Goal: Task Accomplishment & Management: Manage account settings

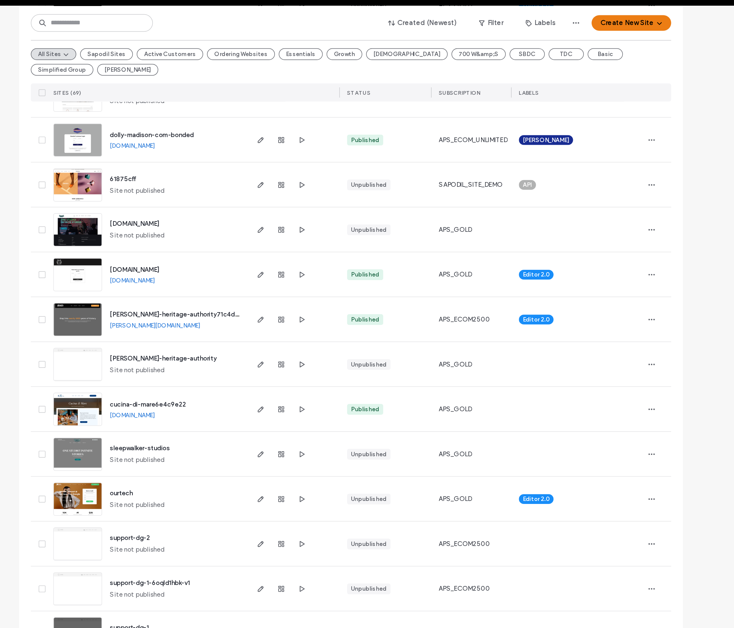
scroll to position [188, 0]
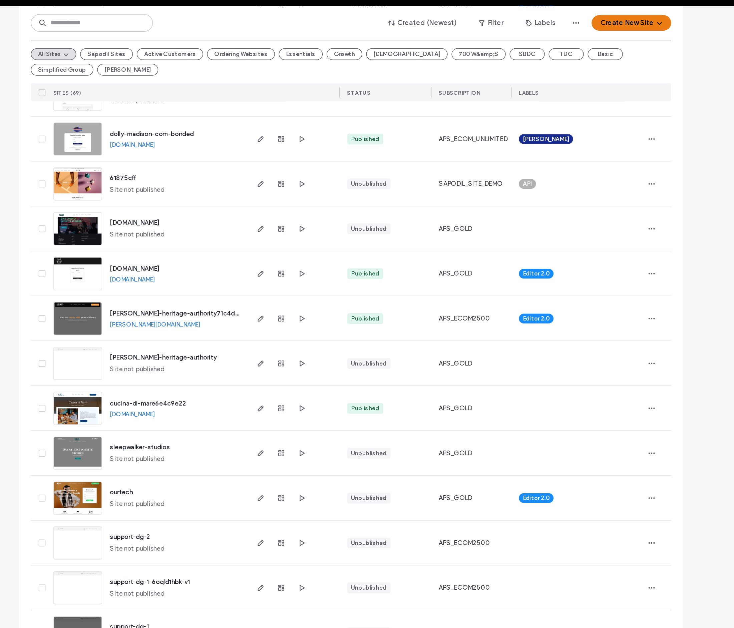
click at [197, 219] on div "clifton-heritage-authority71c4d260 clifton-heritage-authority71c4d260.sapodil.c…" at bounding box center [246, 234] width 99 height 30
click at [202, 228] on span "[PERSON_NAME]-heritage-authority71c4d260" at bounding box center [249, 230] width 94 height 5
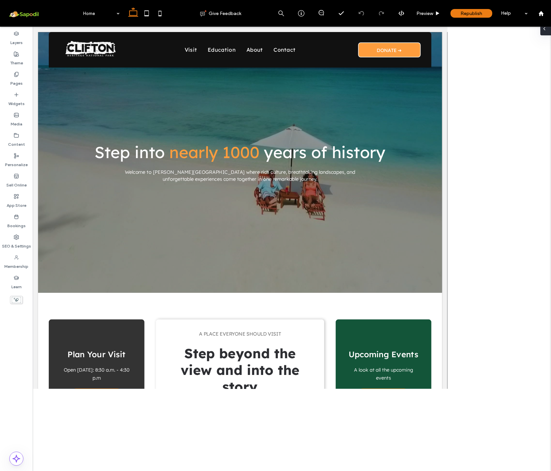
click at [546, 32] on span at bounding box center [543, 28] width 5 height 13
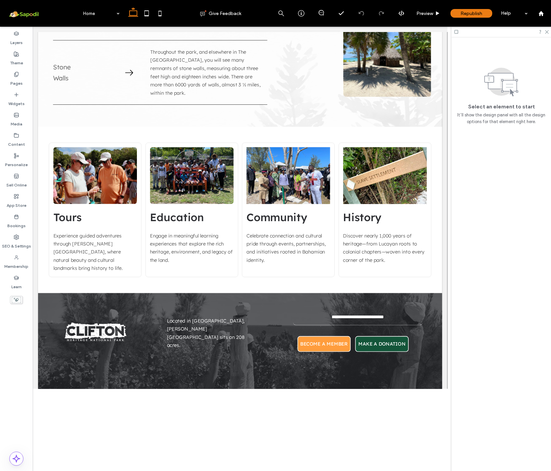
scroll to position [2266, 0]
